Goal: Communication & Community: Ask a question

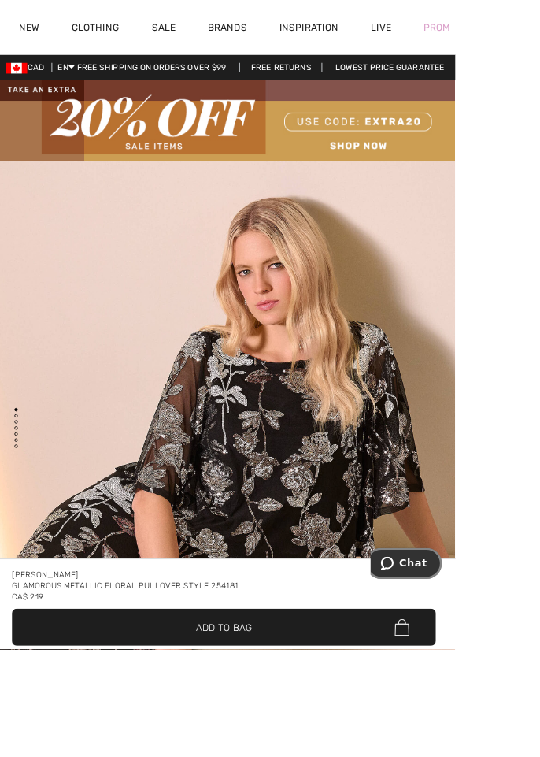
click at [404, 572] on span "Chat" at bounding box center [393, 566] width 22 height 16
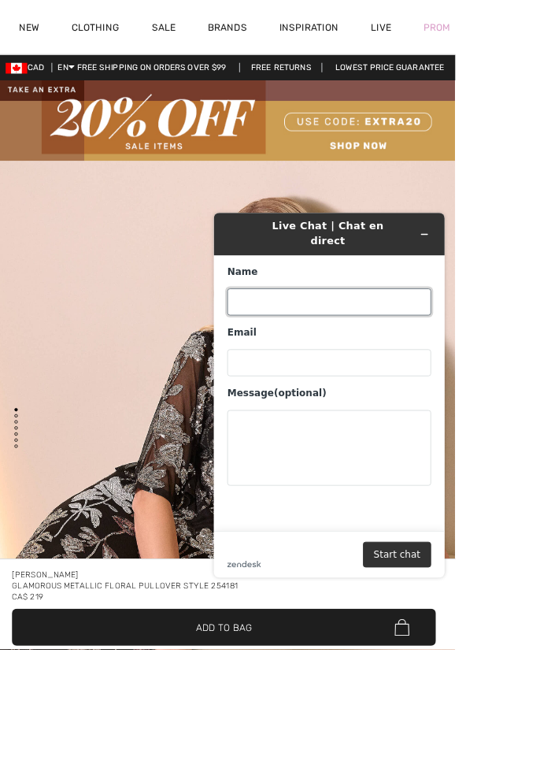
click at [245, 315] on input "Name" at bounding box center [350, 318] width 238 height 32
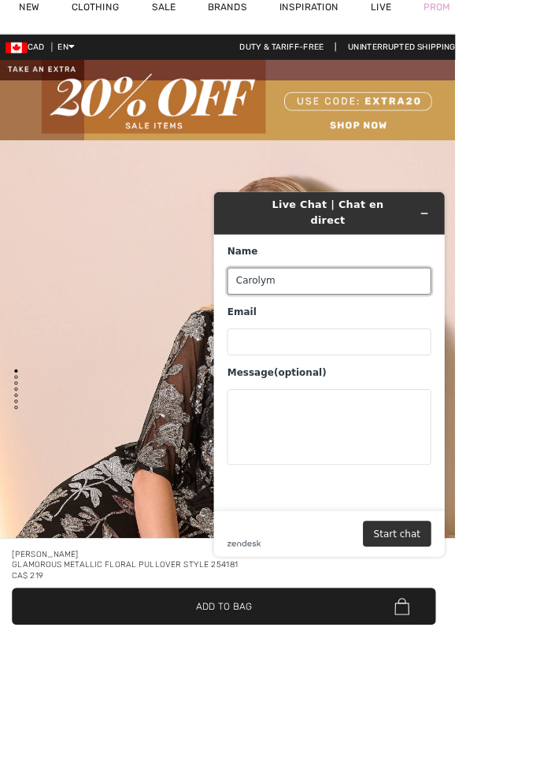
type input "Carolym"
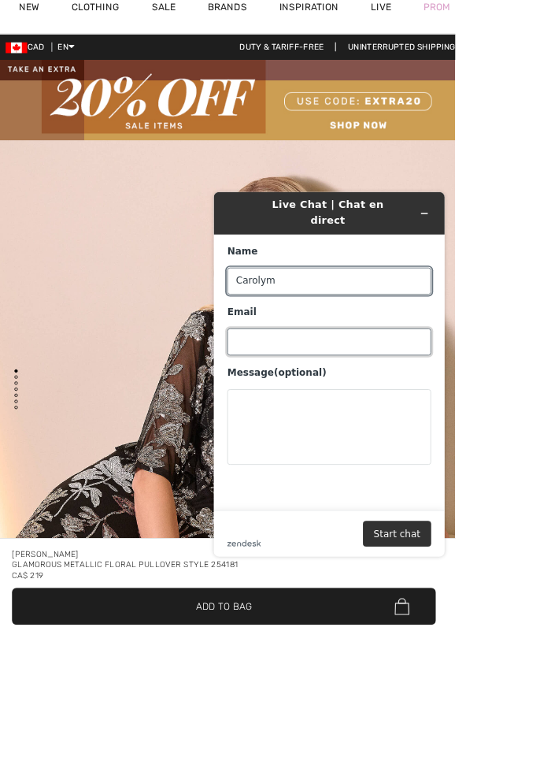
click at [245, 352] on input "Email" at bounding box center [350, 368] width 238 height 32
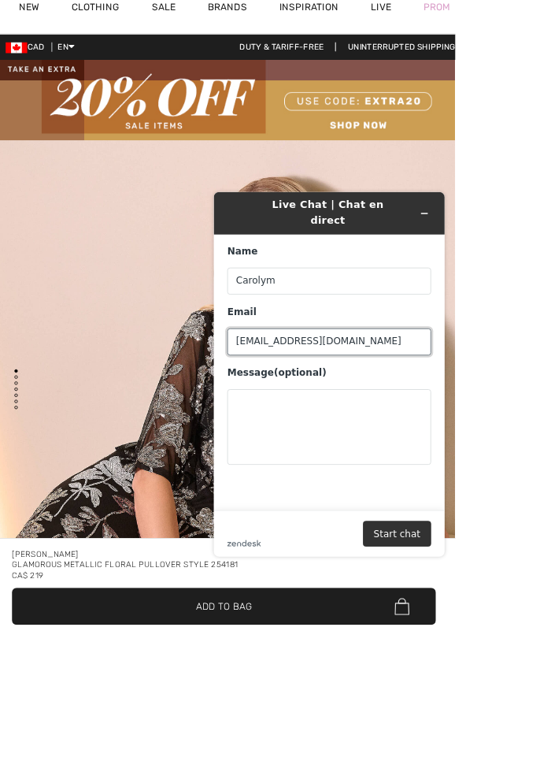
type input "Carolynwelham1@gmail.com"
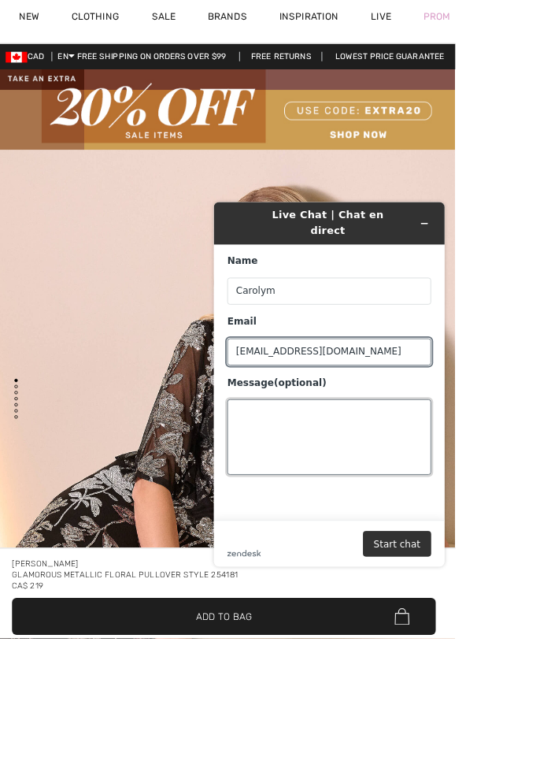
click at [248, 433] on textarea "Message (optional)" at bounding box center [350, 477] width 238 height 88
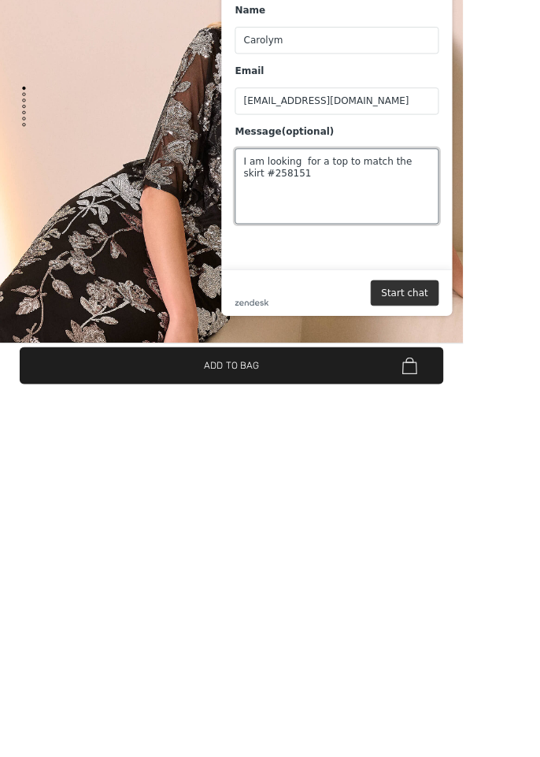
scroll to position [50, 0]
click at [273, 200] on textarea "I am looking for a top to match the skirt #258151" at bounding box center [358, 227] width 238 height 88
click at [291, 200] on textarea "I am looking for a top to match the skirt #259151" at bounding box center [358, 227] width 238 height 88
click at [250, 212] on textarea "I am looking for a top to match the skirt #259151 in the berry colour for a Nov…" at bounding box center [358, 227] width 238 height 88
click at [289, 217] on textarea "I am looking for a top to match the skirt #259151 in the berry colour for a Nov…" at bounding box center [358, 227] width 238 height 88
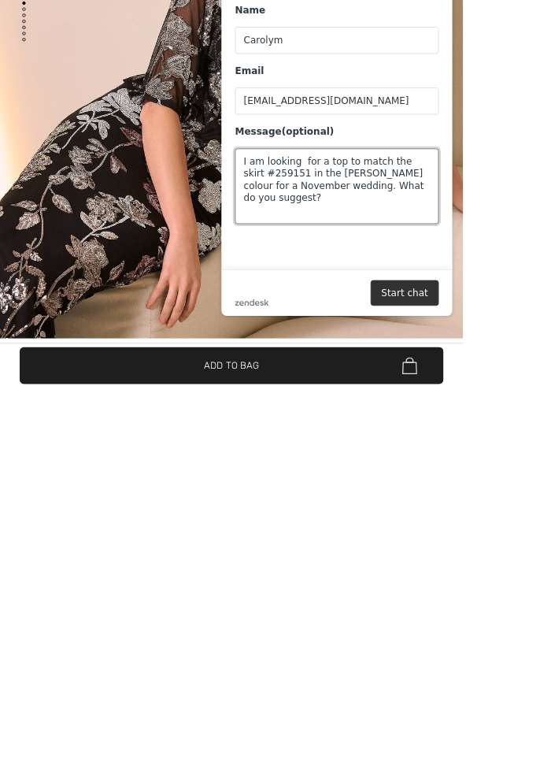
scroll to position [147, 0]
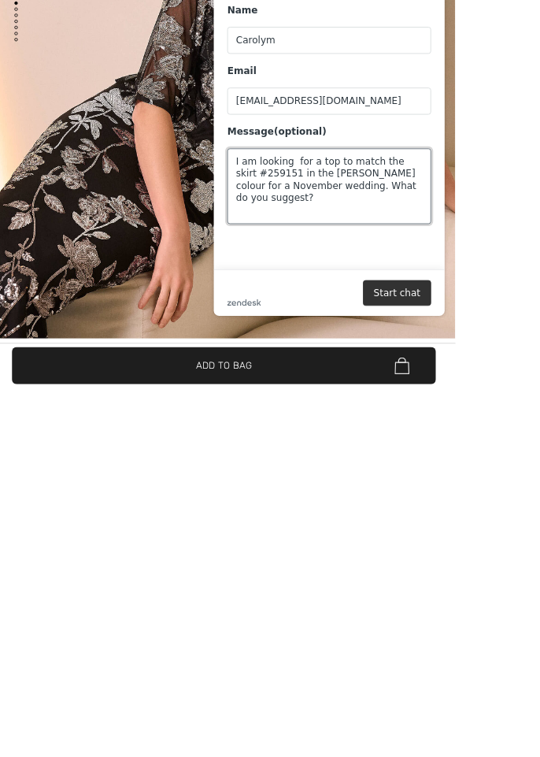
type textarea "I am looking for a top to match the skirt #259151 in the berry colour for a Nov…"
click at [424, 352] on button "Start chat" at bounding box center [429, 352] width 80 height 30
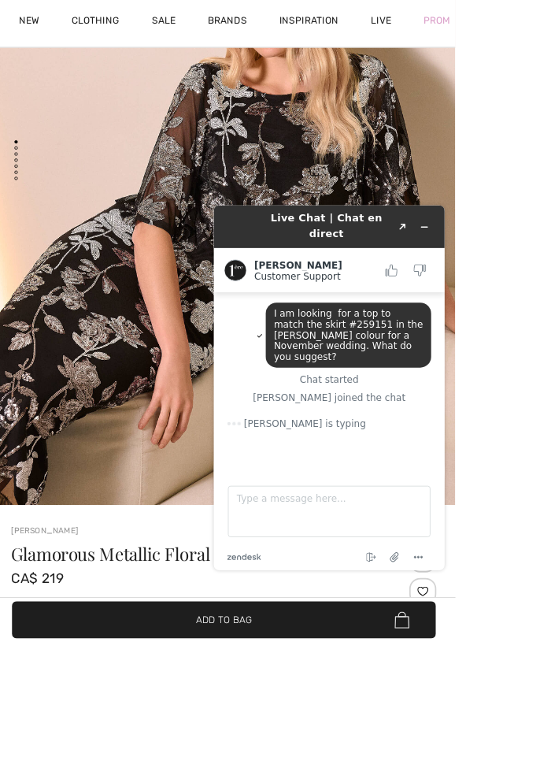
scroll to position [304, 0]
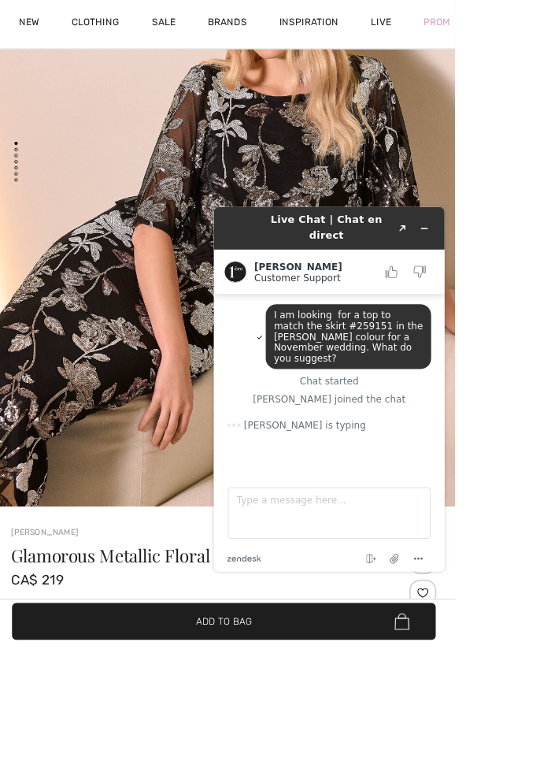
click at [336, 447] on div "Christina is typing" at bounding box center [350, 462] width 238 height 30
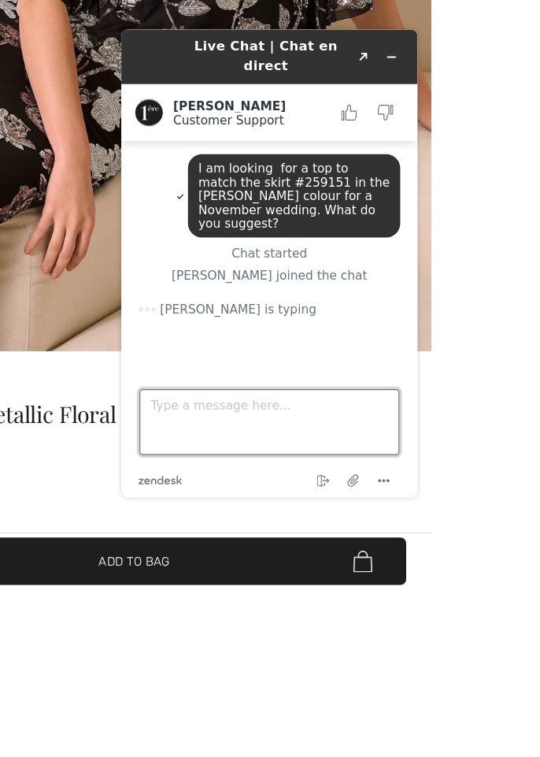
click at [207, 365] on textarea "Type a message here..." at bounding box center [254, 384] width 236 height 60
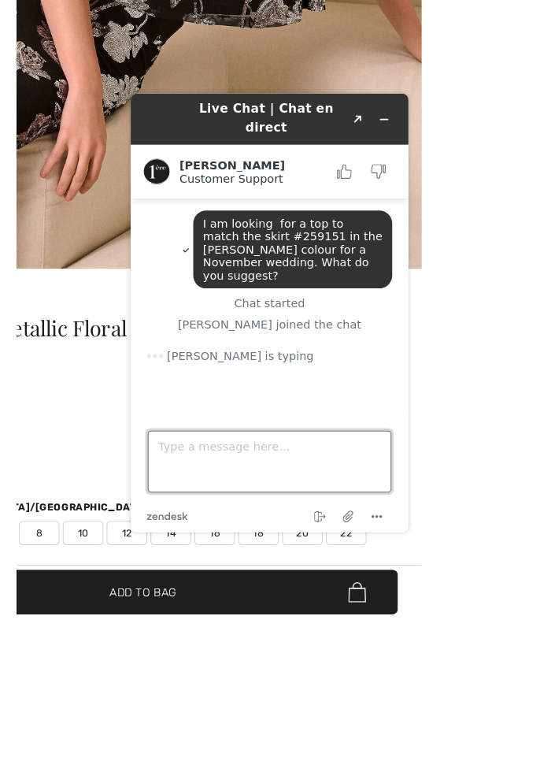
scroll to position [434, 0]
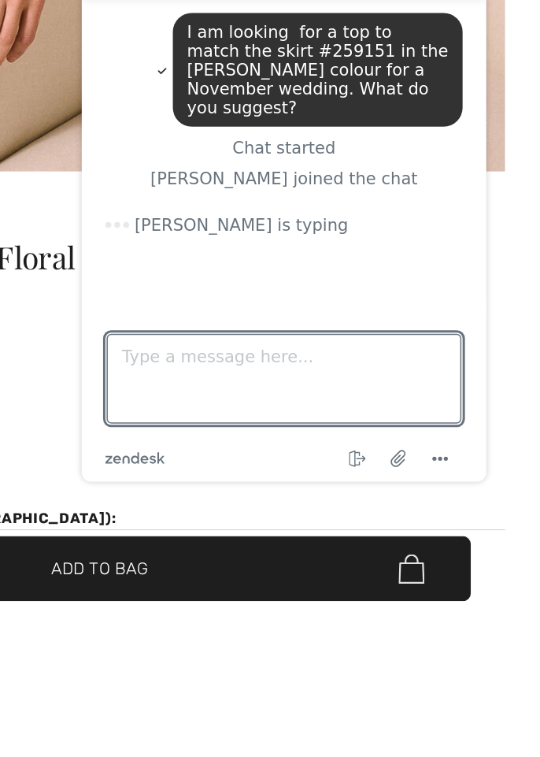
click at [284, 617] on div at bounding box center [270, 645] width 496 height 65
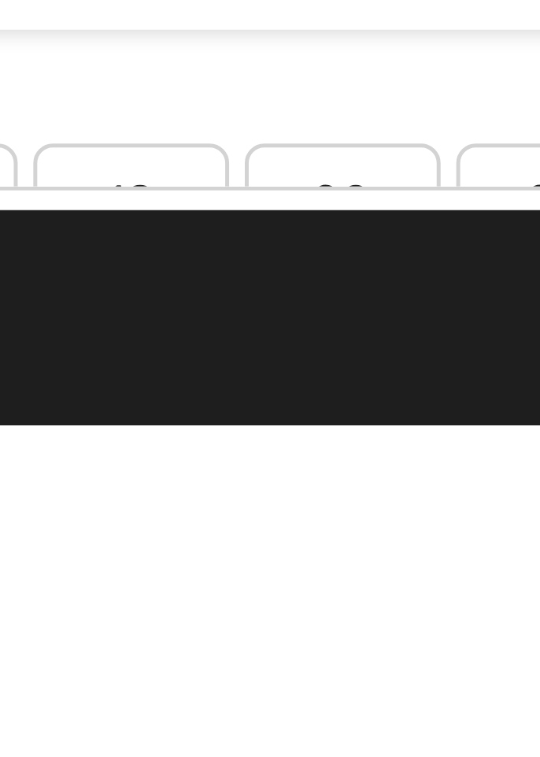
scroll to position [449, 0]
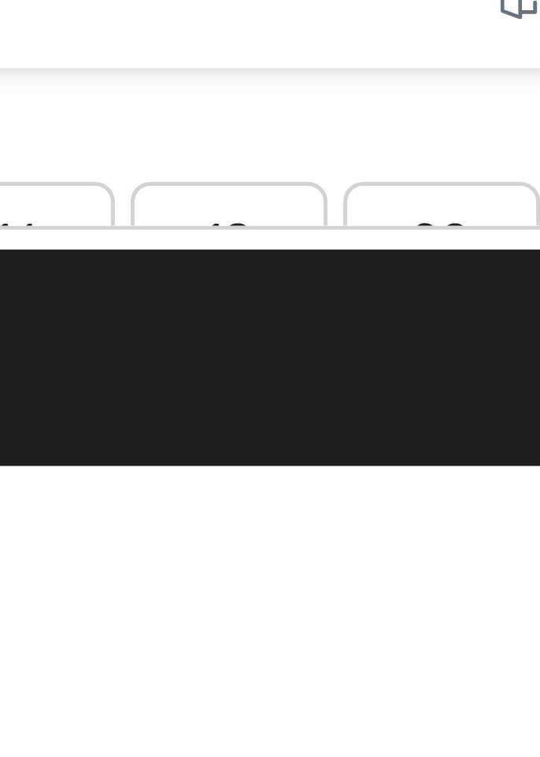
type textarea "Yes the same colour but a different one may work. Thanks"
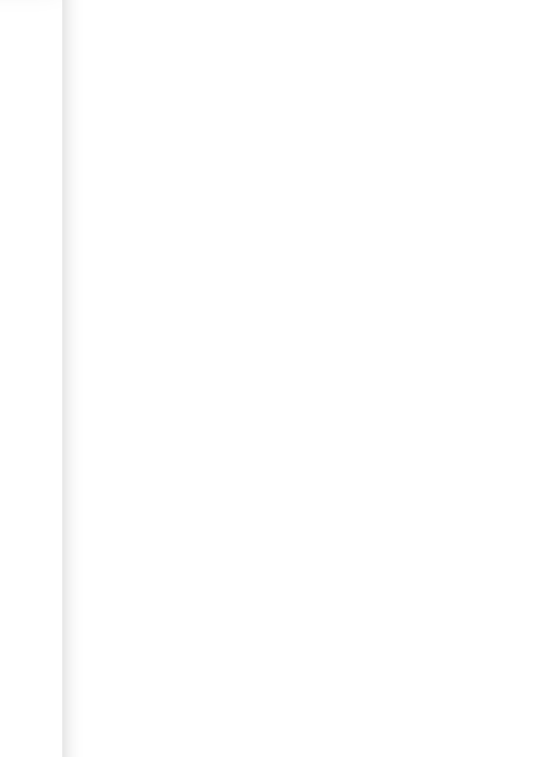
scroll to position [636, 0]
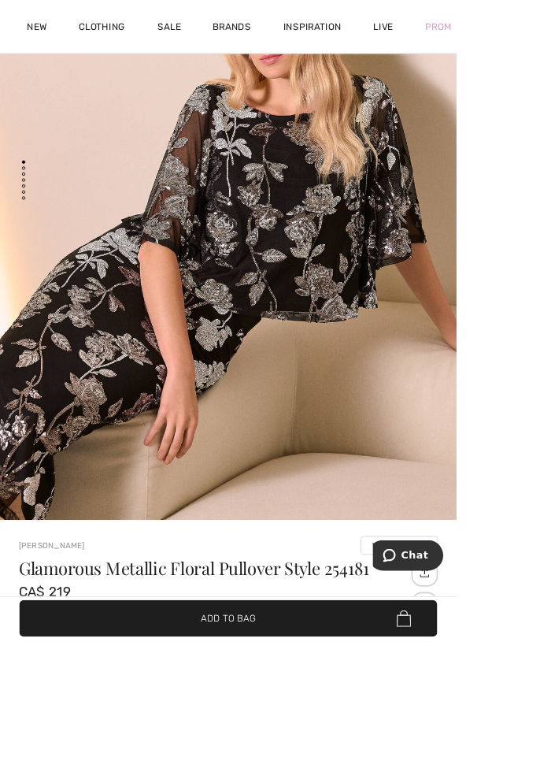
scroll to position [292, 0]
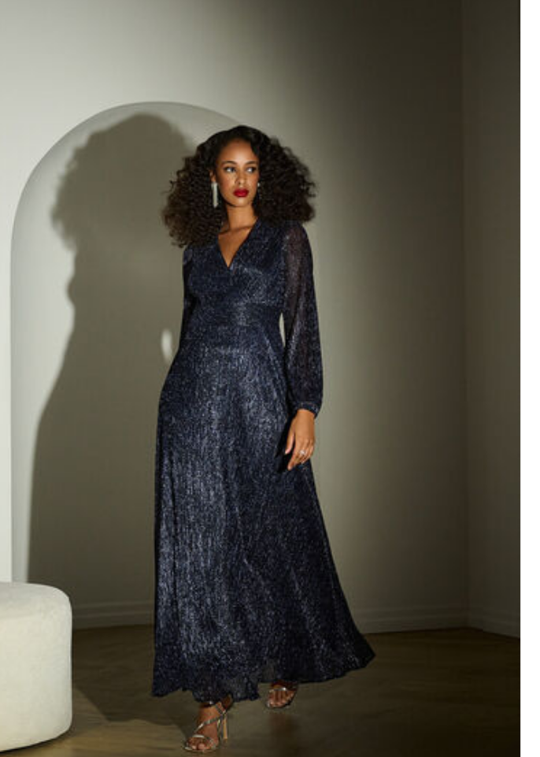
scroll to position [401, 0]
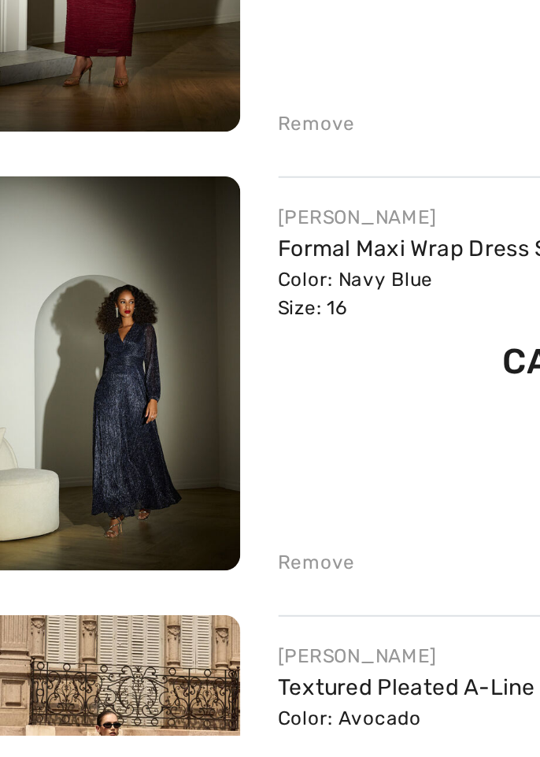
click at [178, 509] on link "Formal Maxi Wrap Dress Style 253780" at bounding box center [258, 515] width 198 height 13
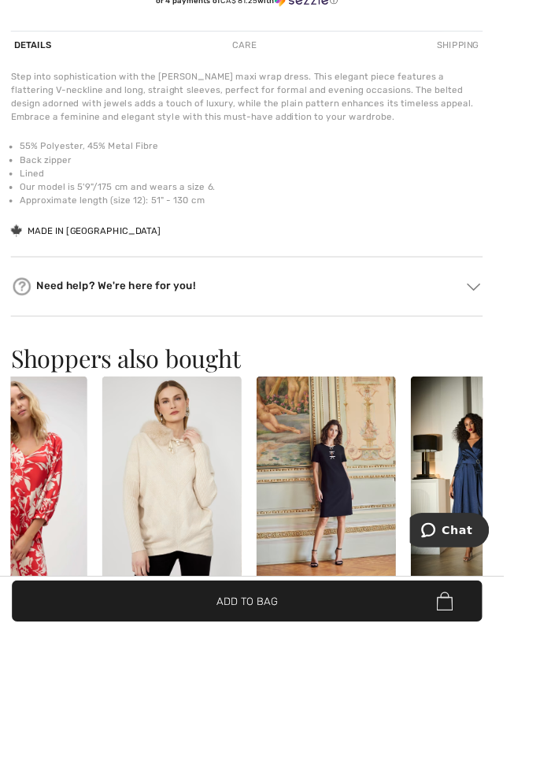
scroll to position [0, 237]
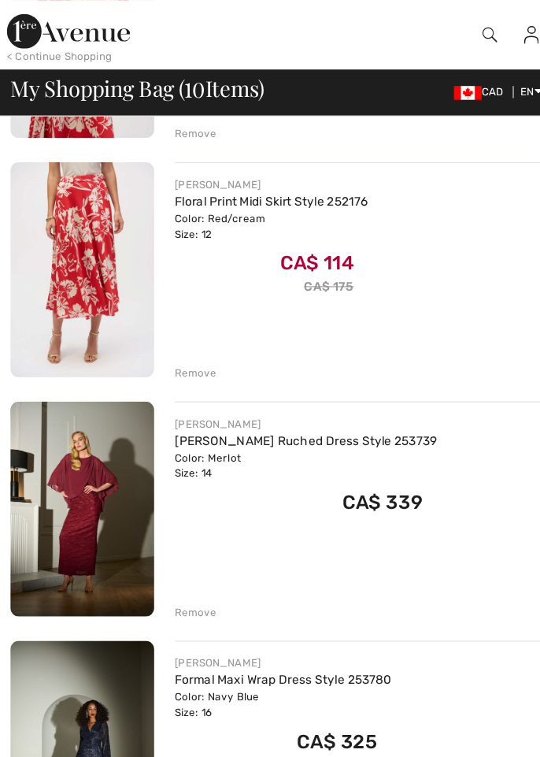
scroll to position [258, 0]
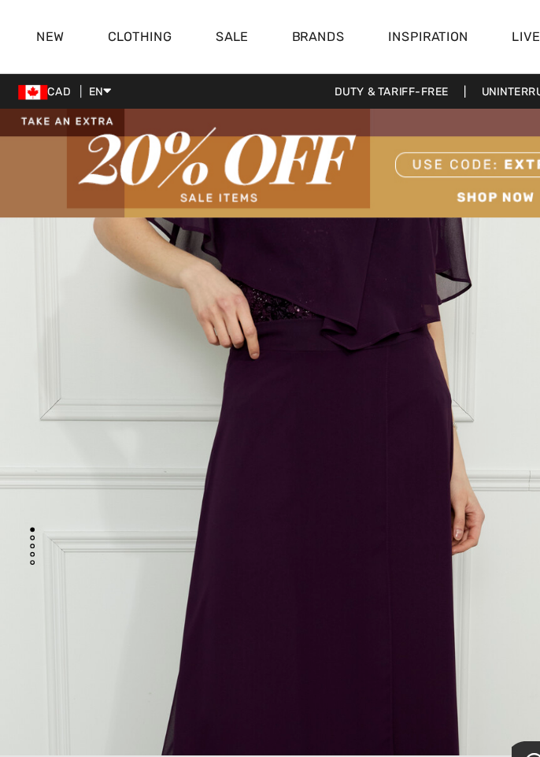
click at [100, 35] on link "Clothing" at bounding box center [120, 33] width 55 height 17
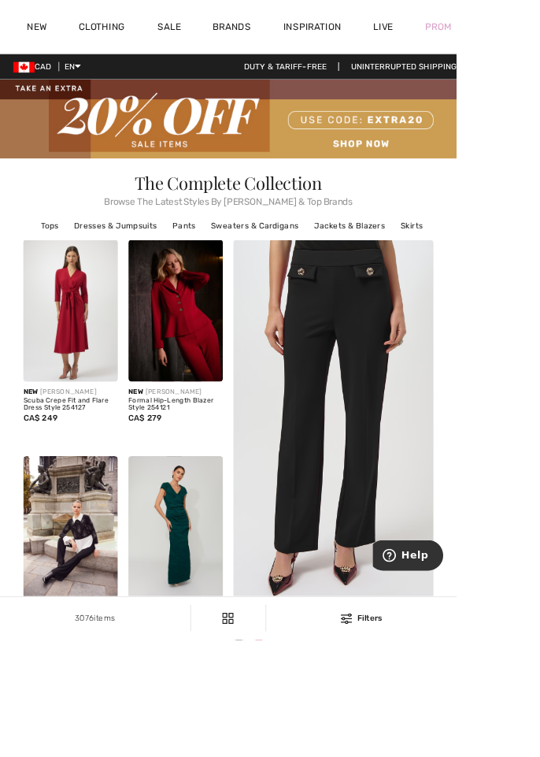
click at [124, 31] on link "Clothing" at bounding box center [120, 33] width 55 height 17
click at [123, 32] on link "Clothing" at bounding box center [120, 33] width 55 height 17
checkbox input "true"
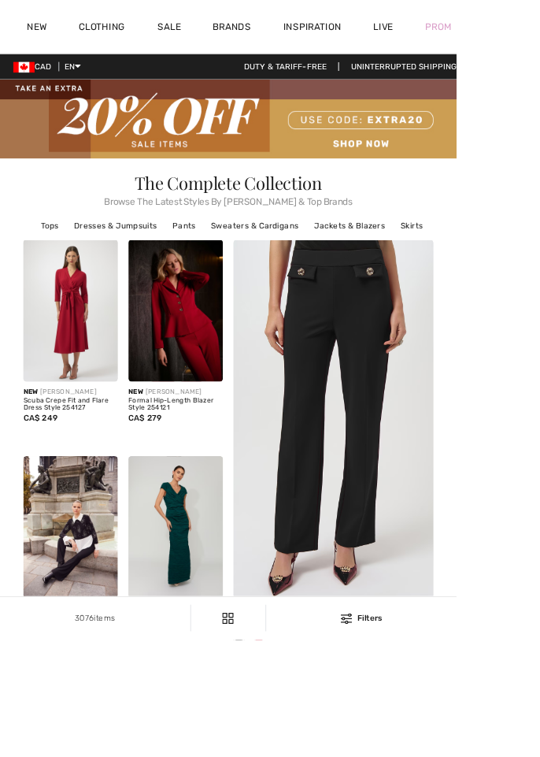
checkbox input "true"
click at [127, 27] on link "Clothing" at bounding box center [120, 33] width 55 height 17
click at [139, 142] on img at bounding box center [270, 141] width 540 height 94
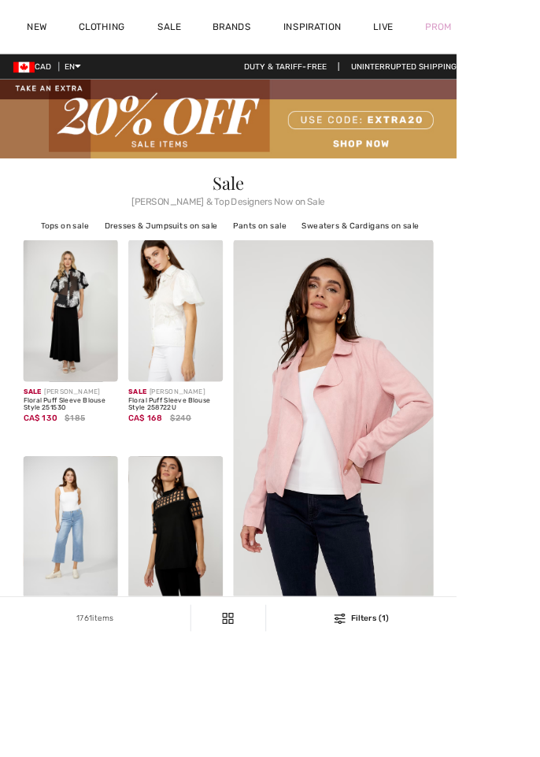
checkbox input "true"
click at [539, 35] on div "Prom" at bounding box center [518, 31] width 69 height 65
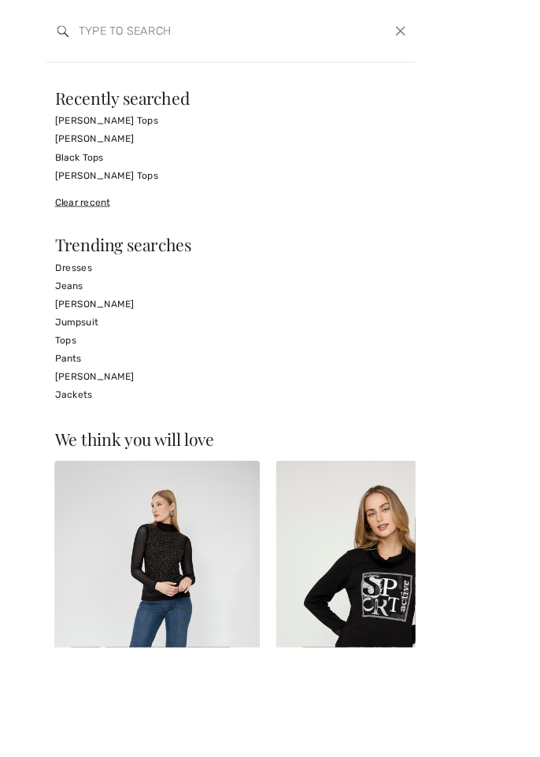
click at [128, 40] on input "search" at bounding box center [226, 36] width 293 height 47
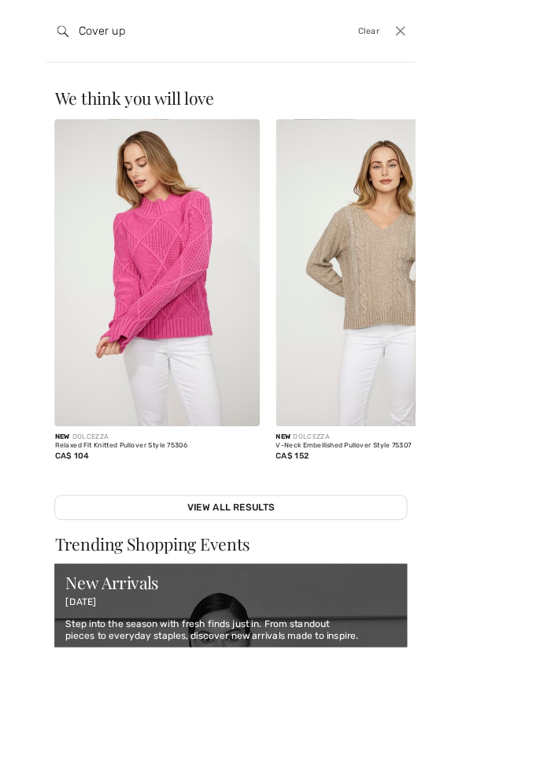
type input "Cover up"
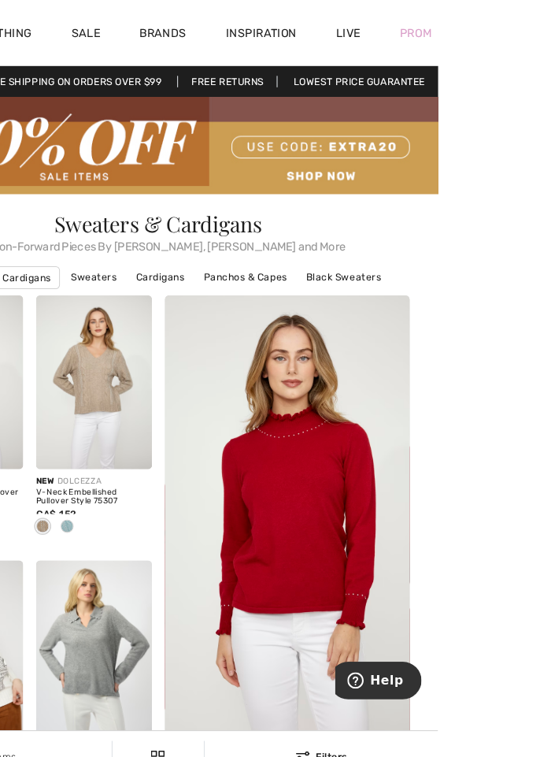
click at [539, 35] on div "Prom" at bounding box center [518, 31] width 69 height 65
click at [539, 38] on div "Prom" at bounding box center [518, 31] width 69 height 65
click at [539, 40] on div "Prom" at bounding box center [518, 31] width 69 height 65
click at [539, 44] on div "Prom" at bounding box center [518, 31] width 69 height 65
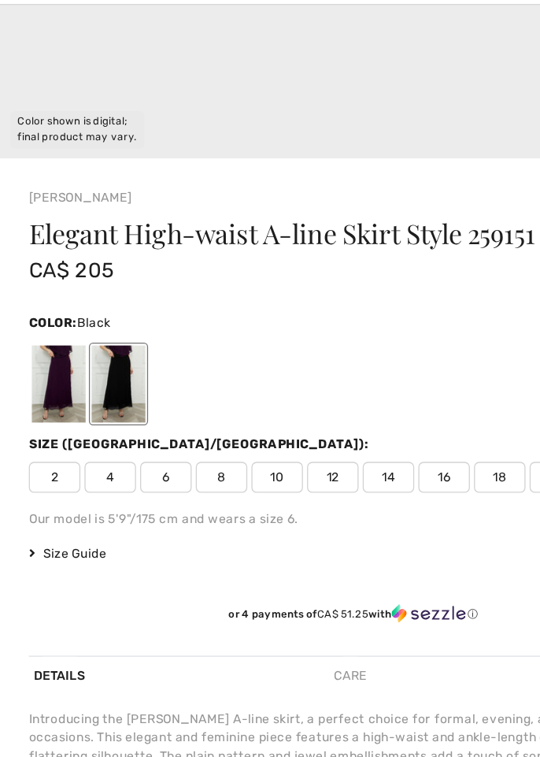
scroll to position [720, 0]
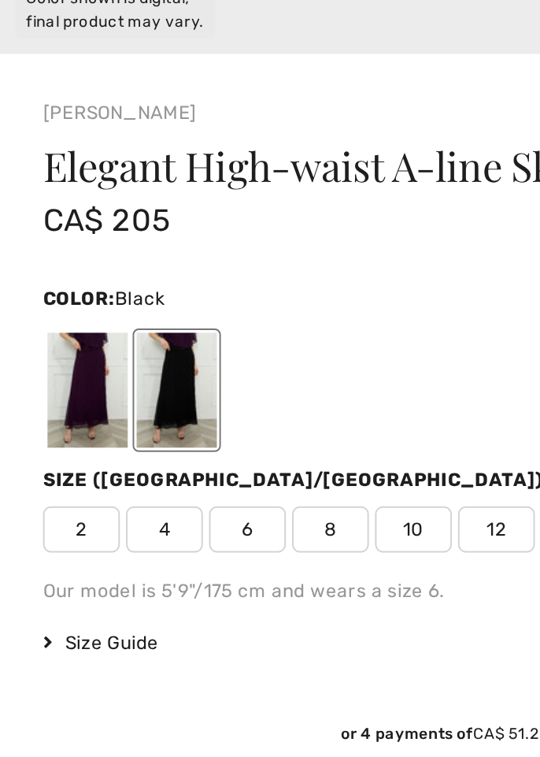
click at [76, 359] on div at bounding box center [90, 353] width 41 height 59
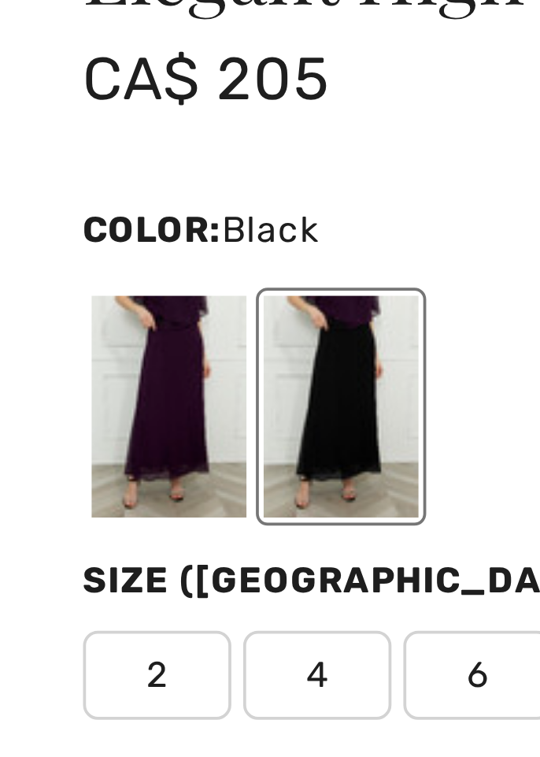
click at [42, 345] on div at bounding box center [44, 353] width 41 height 59
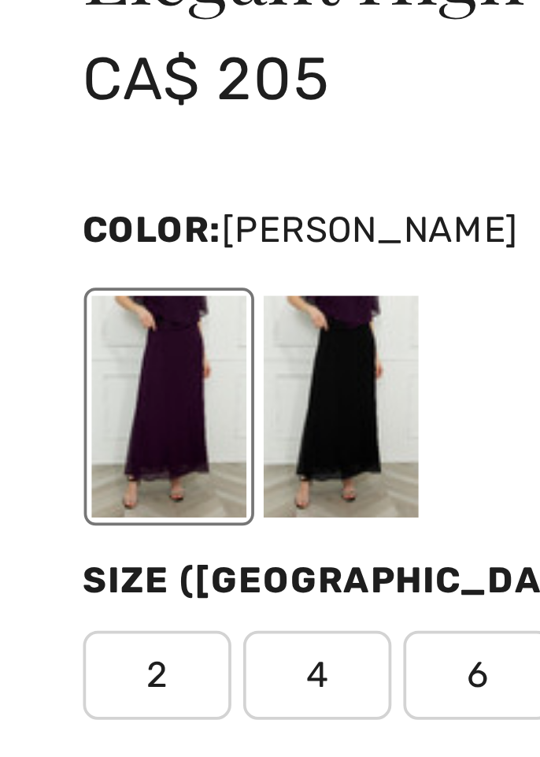
click at [79, 347] on div at bounding box center [90, 353] width 41 height 59
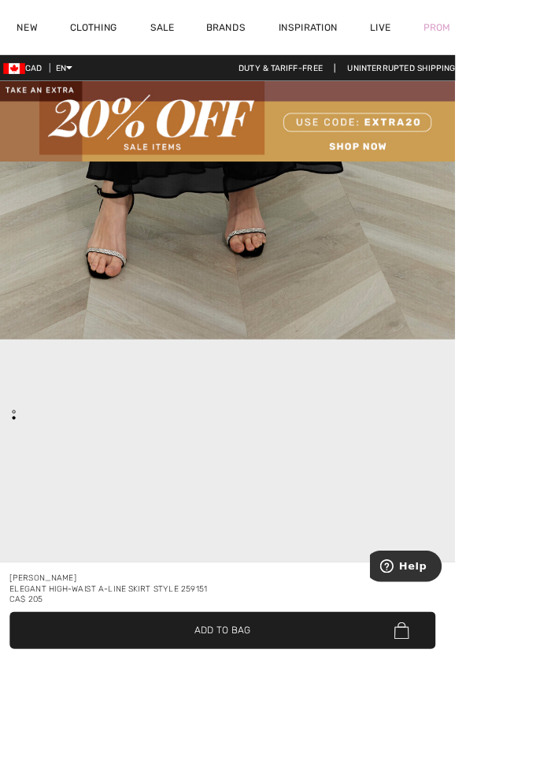
scroll to position [0, 0]
